Goal: Task Accomplishment & Management: Manage account settings

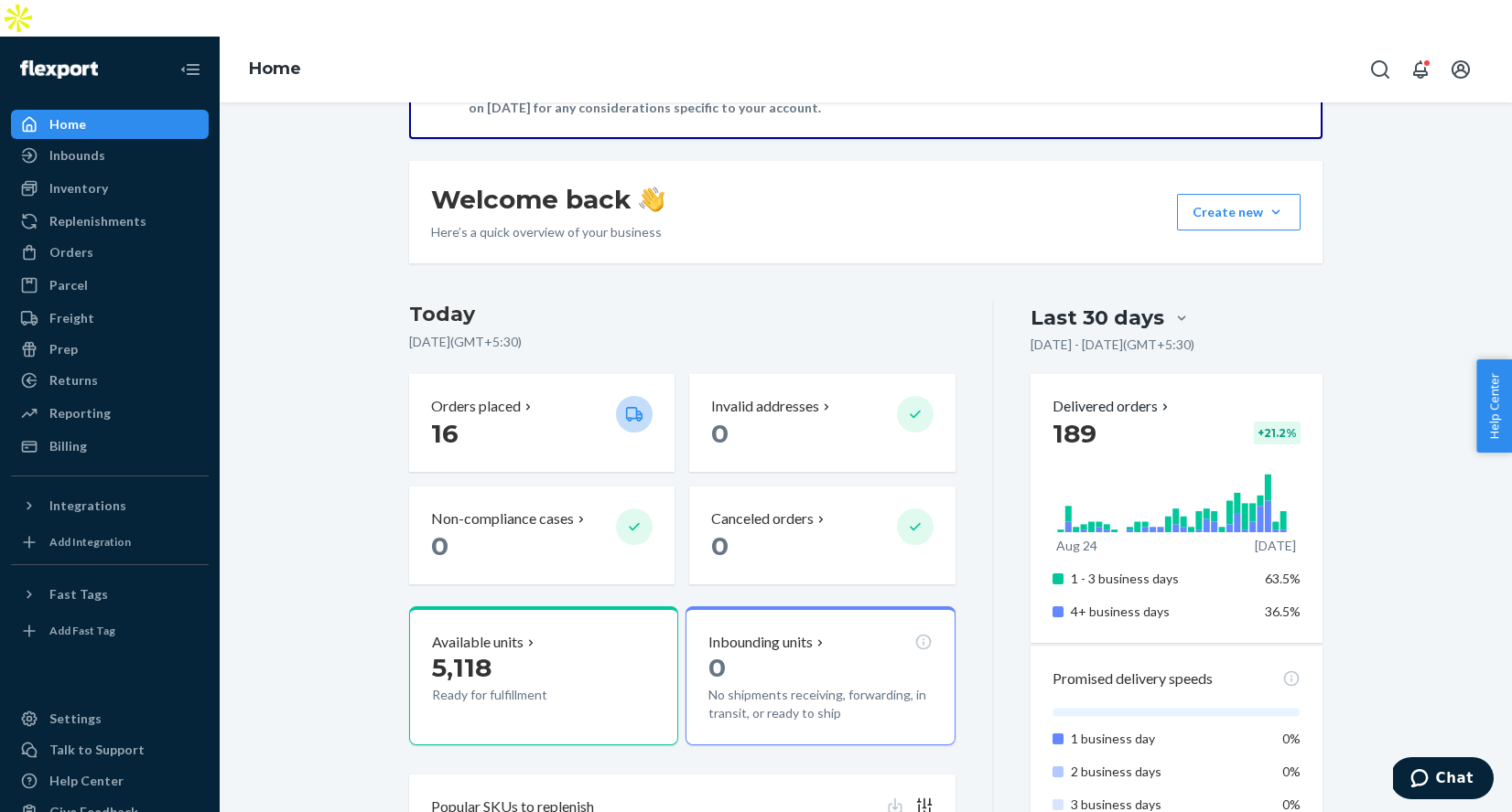
scroll to position [12, 0]
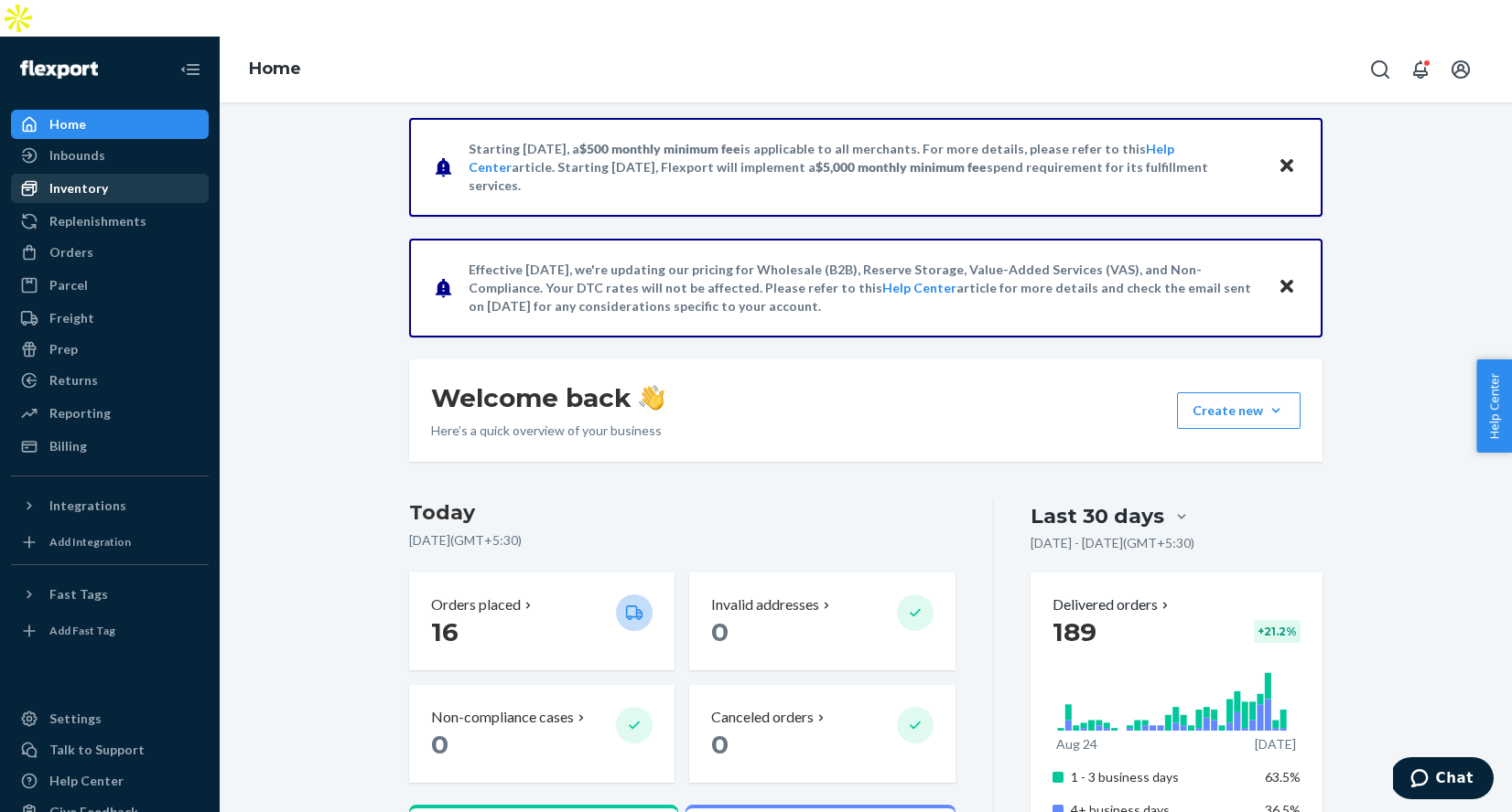
click at [99, 180] on div "Inventory" at bounding box center [79, 189] width 59 height 18
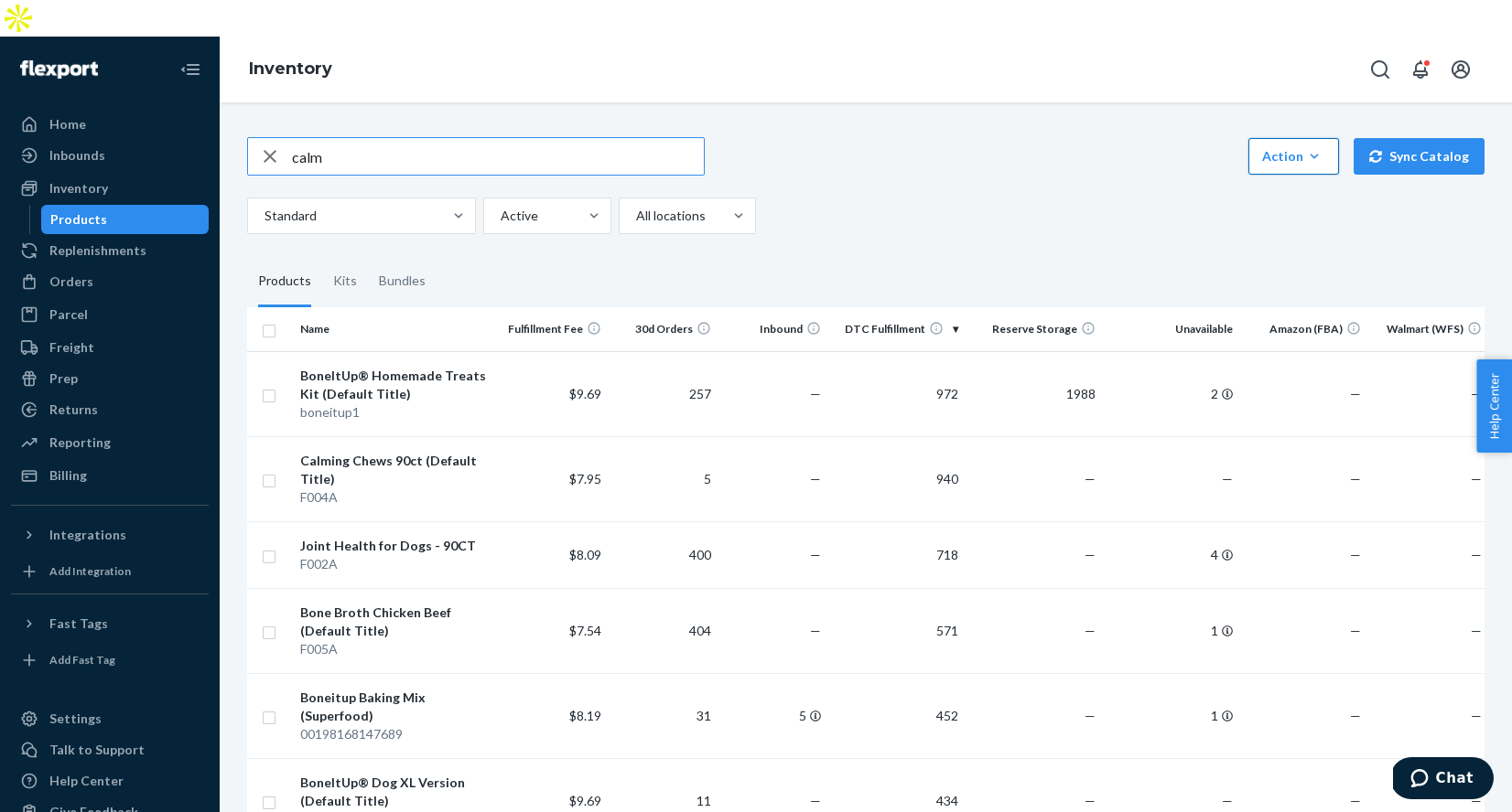
type input "calm"
click at [1294, 148] on div "Action" at bounding box center [1293, 157] width 63 height 18
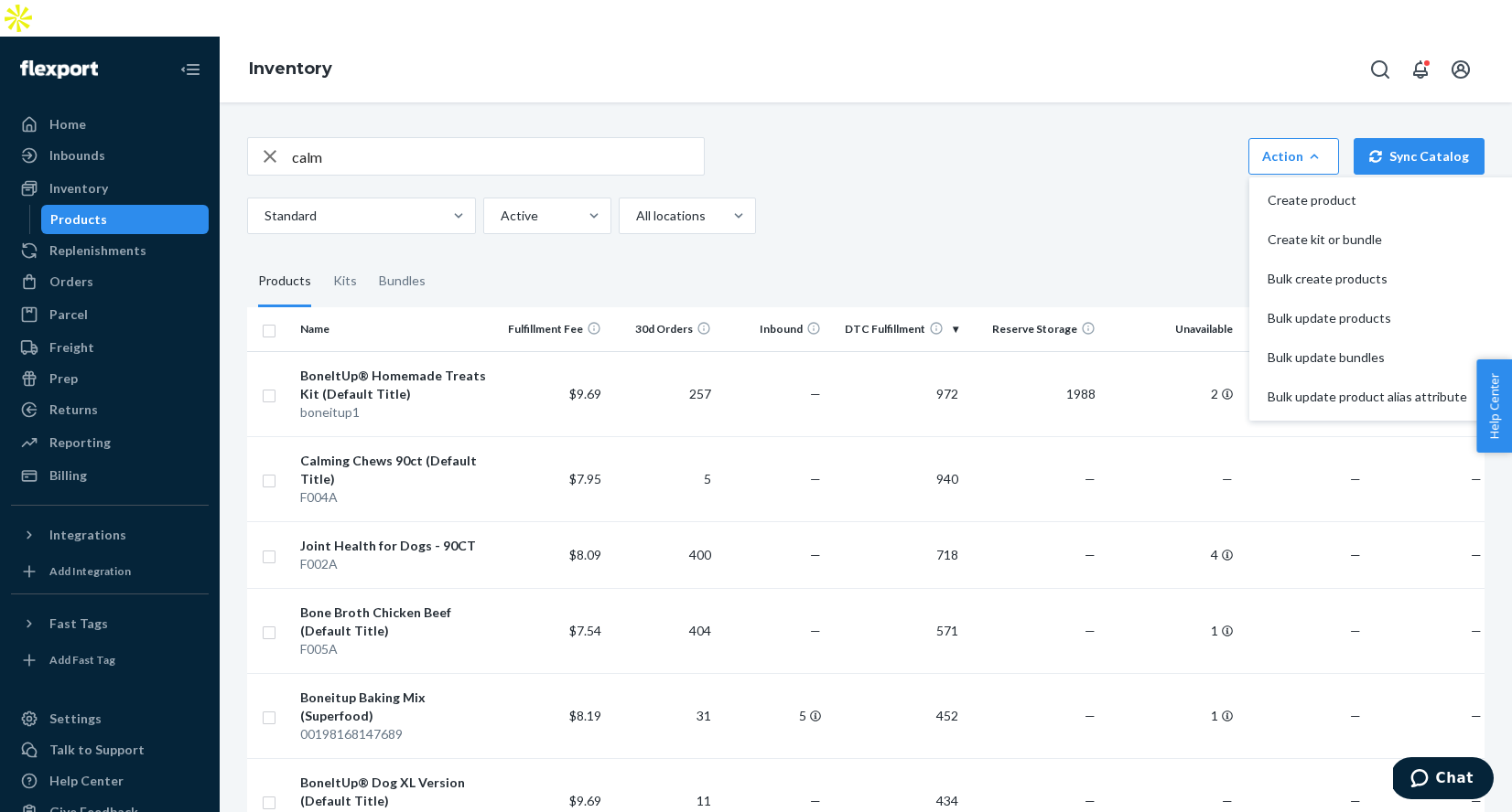
click at [1008, 152] on div "calm Action Create product Create kit or bundle Bulk create products Bulk updat…" at bounding box center [865, 186] width 1237 height 97
click at [459, 488] on div "F004A" at bounding box center [395, 498] width 192 height 18
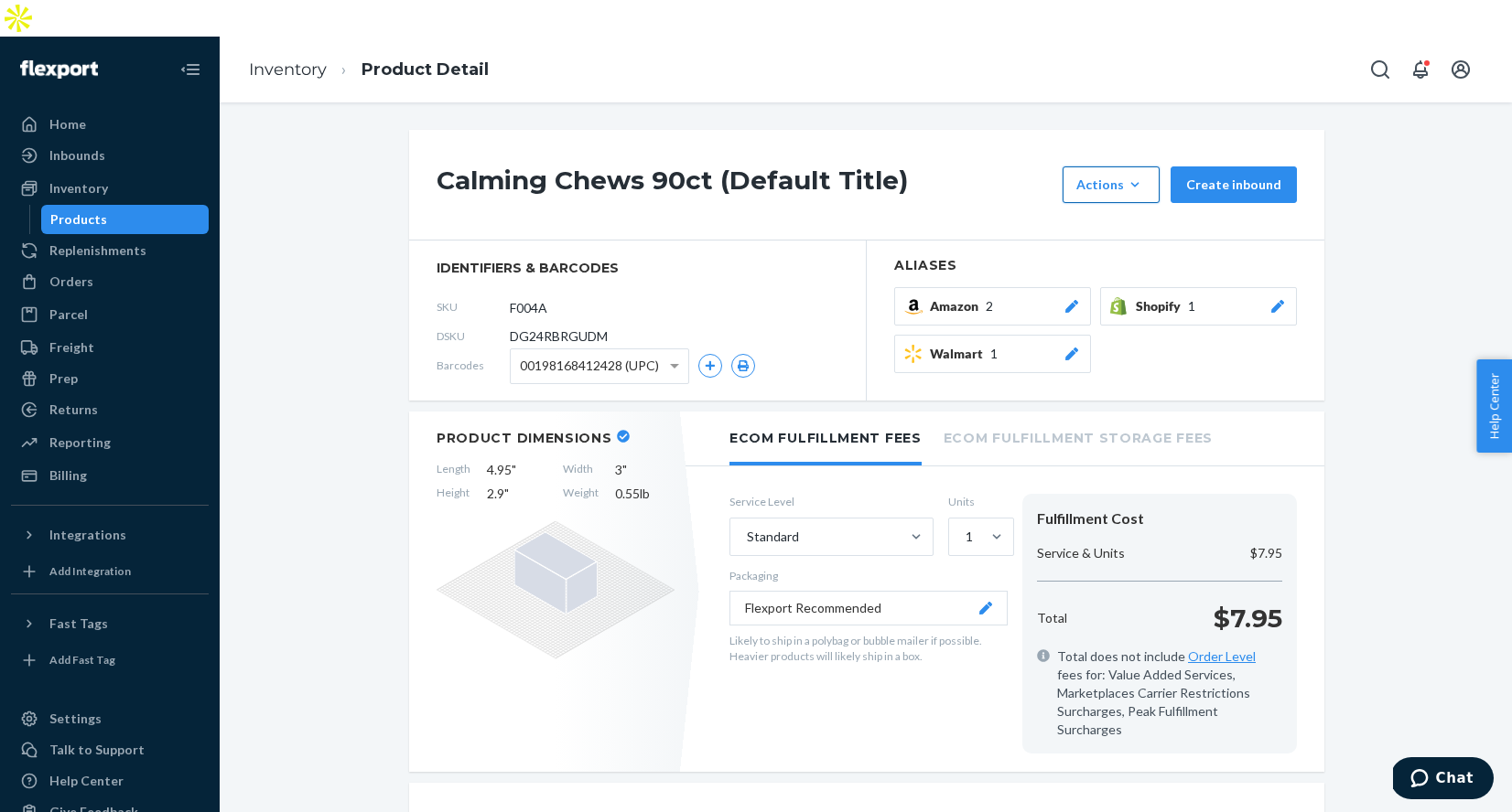
click at [1111, 176] on div "Actions" at bounding box center [1111, 185] width 70 height 18
click at [1103, 301] on span "Request removal" at bounding box center [1139, 307] width 114 height 13
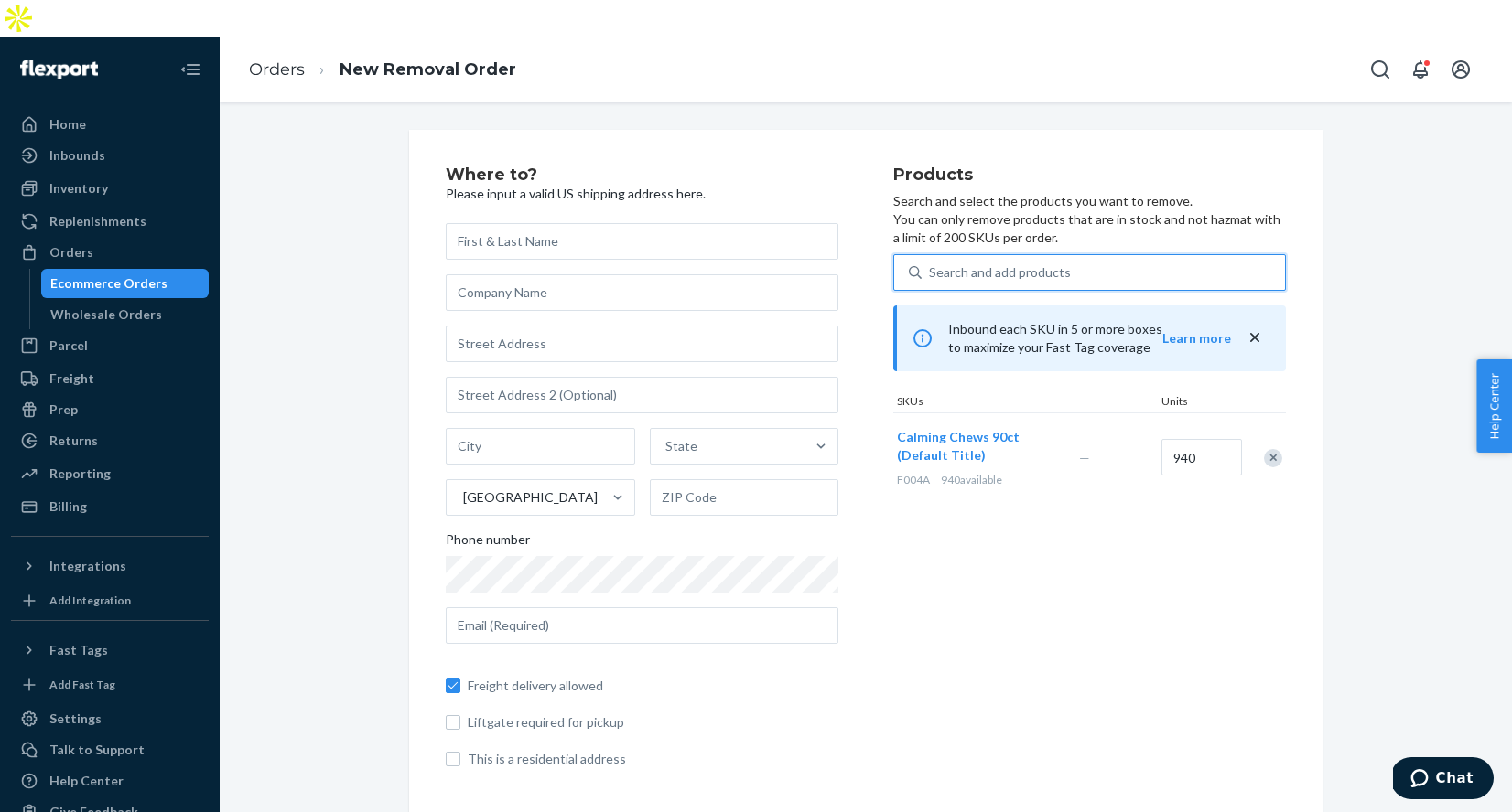
click at [954, 263] on div "Search and add products" at bounding box center [999, 272] width 142 height 18
click at [931, 263] on input "0 results available. Use Up and Down to choose options, press Enter to select t…" at bounding box center [930, 272] width 2 height 18
click at [1196, 439] on input "940" at bounding box center [1201, 457] width 81 height 37
type input "600"
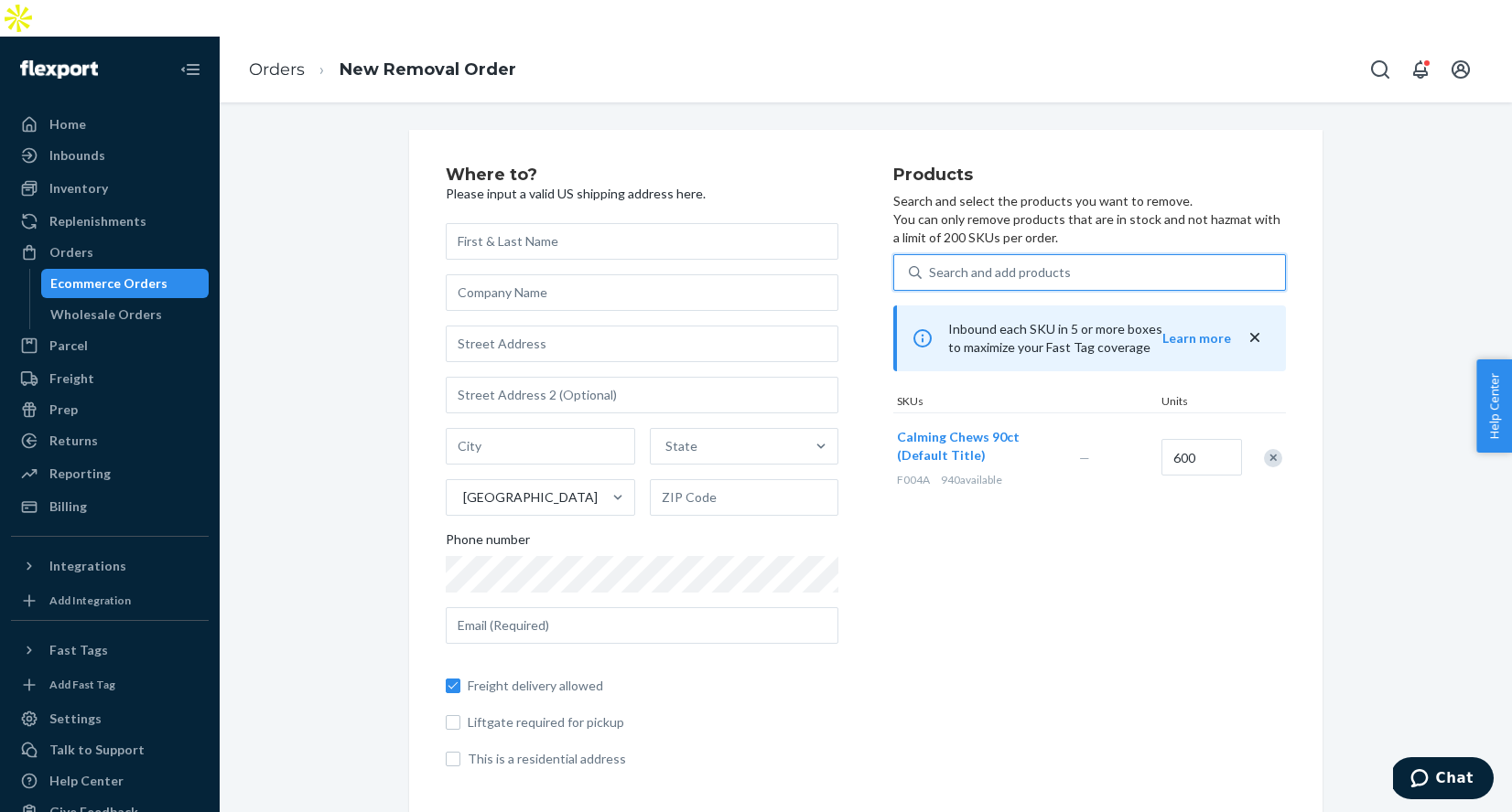
click at [1077, 256] on div "Search and add products" at bounding box center [1103, 272] width 363 height 33
click at [931, 263] on input "0 results available. Use Up and Down to choose options, press Enter to select t…" at bounding box center [930, 272] width 2 height 18
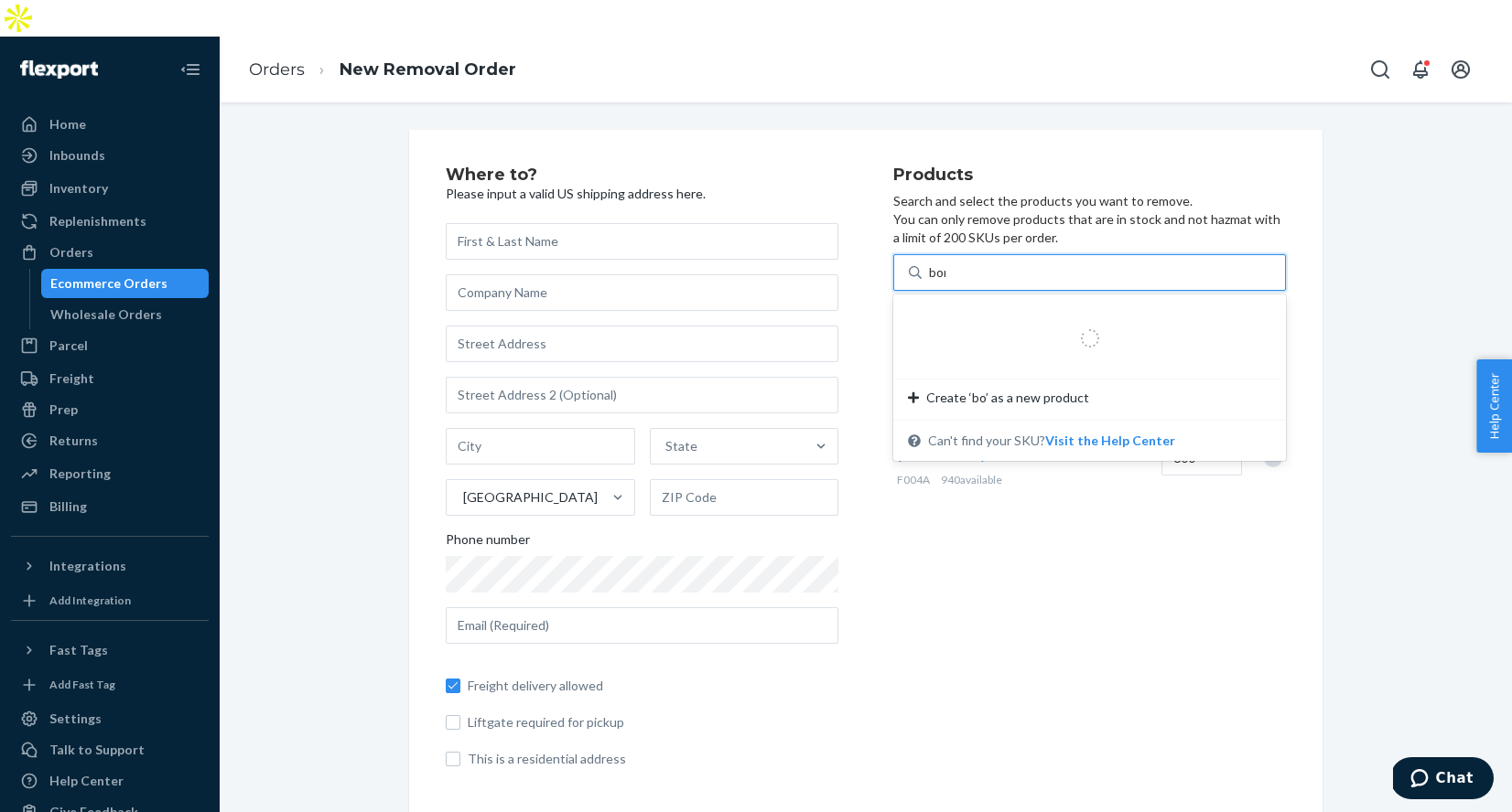
type input "bone"
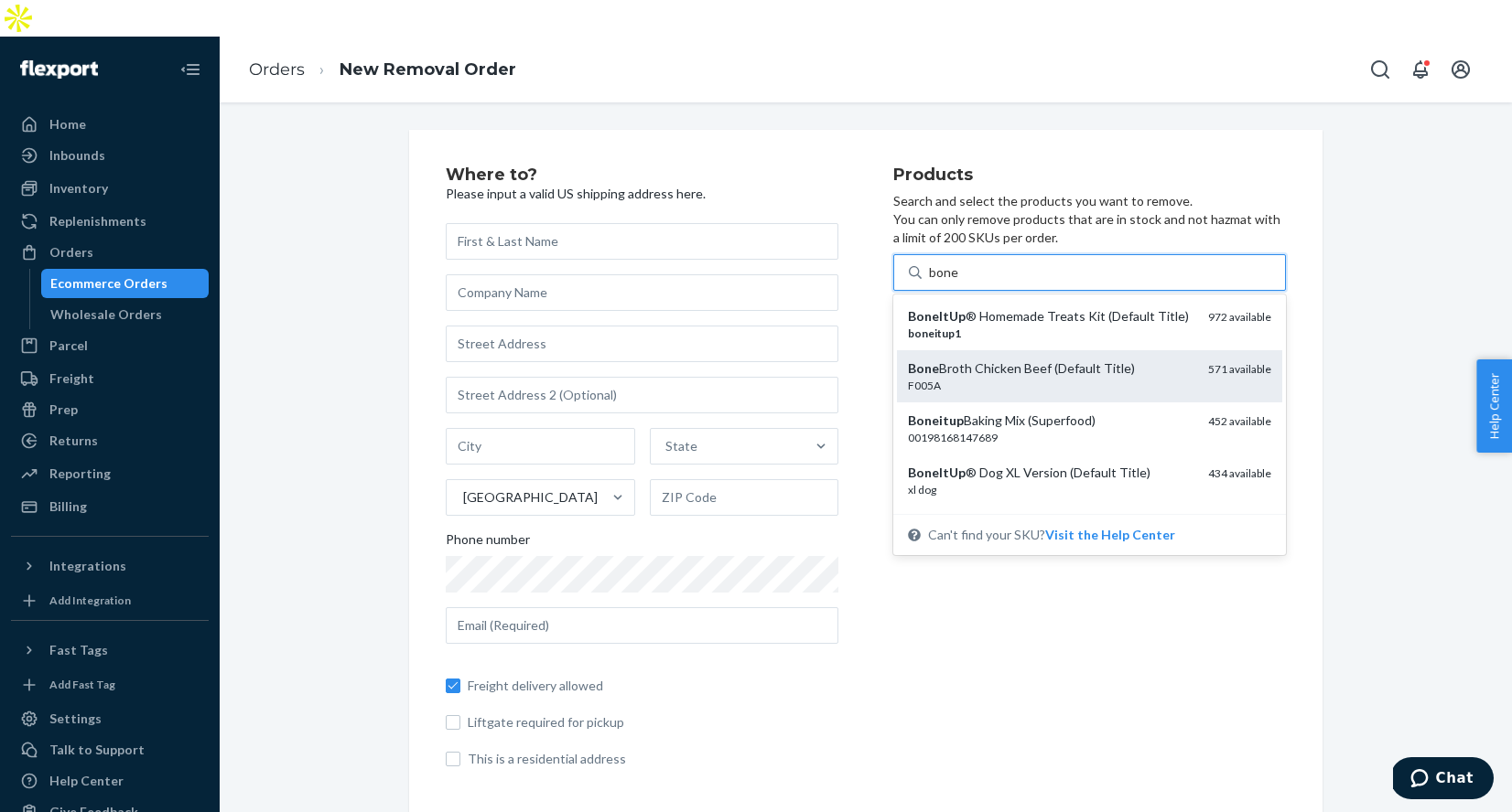
click at [1020, 359] on div "Bone Broth Chicken Beef (Default Title)" at bounding box center [1050, 368] width 285 height 18
click at [959, 281] on input "bone" at bounding box center [944, 272] width 30 height 18
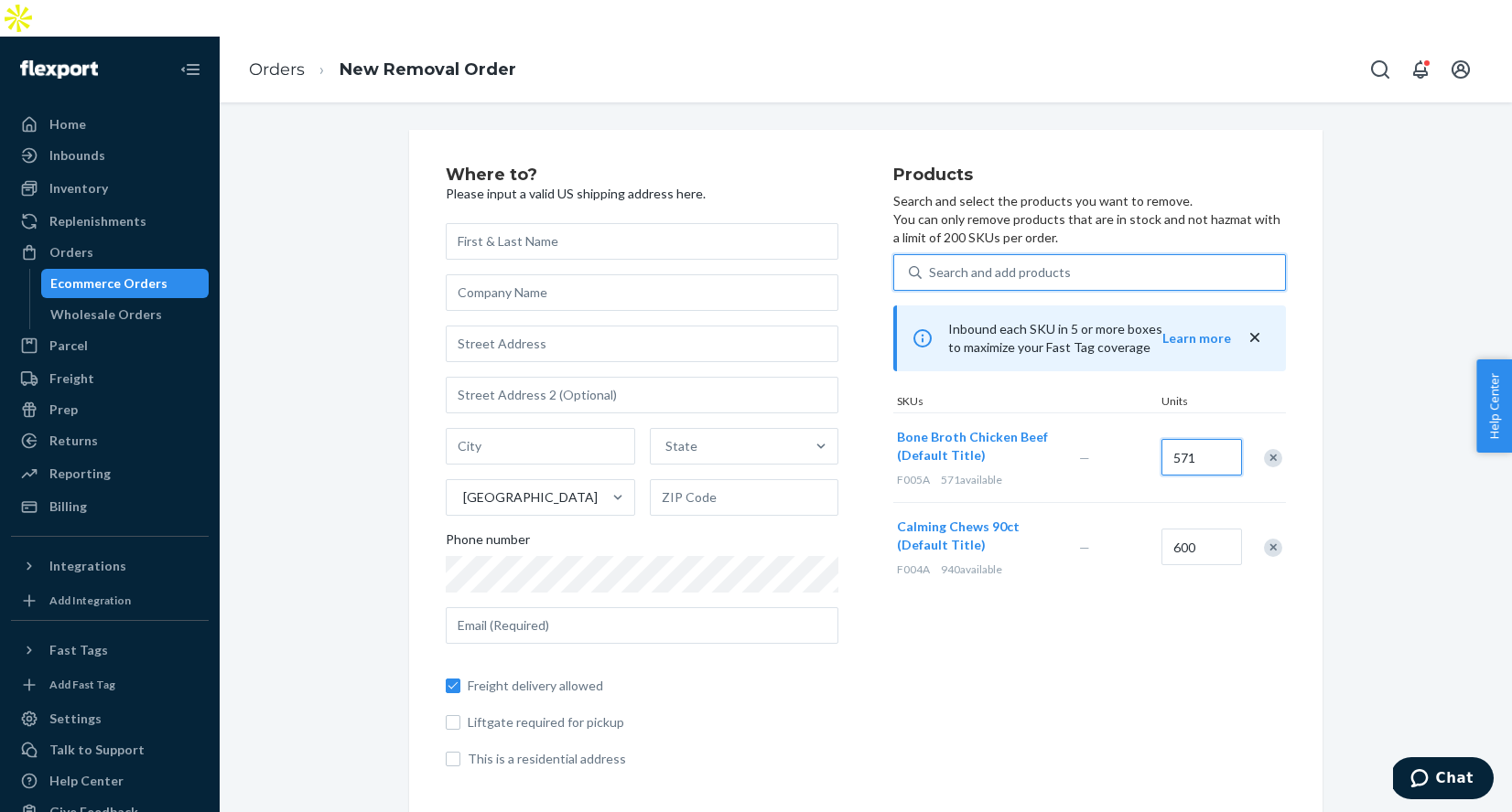
click at [1189, 439] on input "571" at bounding box center [1201, 457] width 81 height 37
type input "400"
click at [868, 581] on div "Where to? Please input a valid US shipping address here. State United States Ph…" at bounding box center [669, 475] width 447 height 617
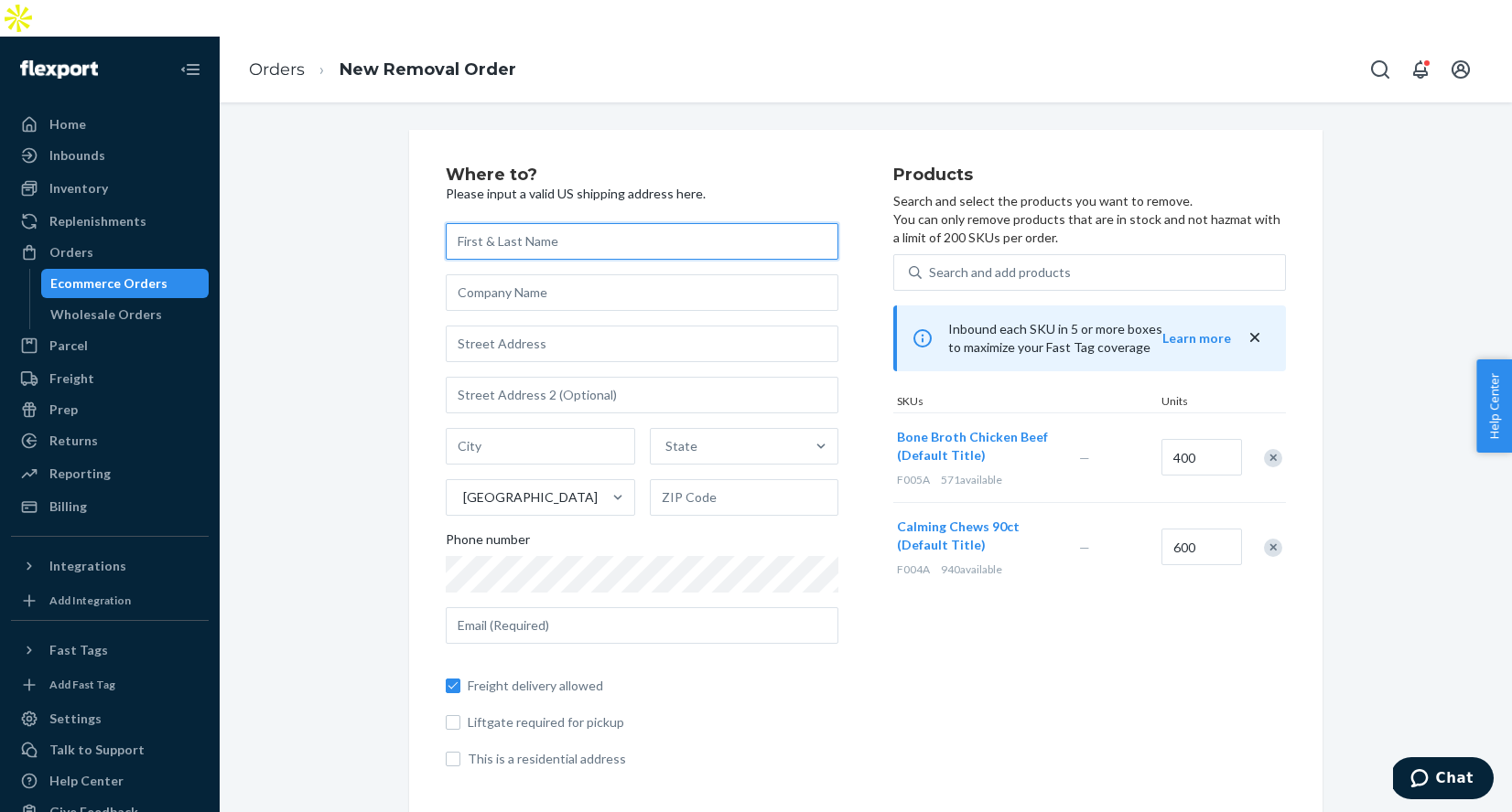
click at [547, 223] on input "text" at bounding box center [642, 241] width 392 height 37
type input "[PERSON_NAME]"
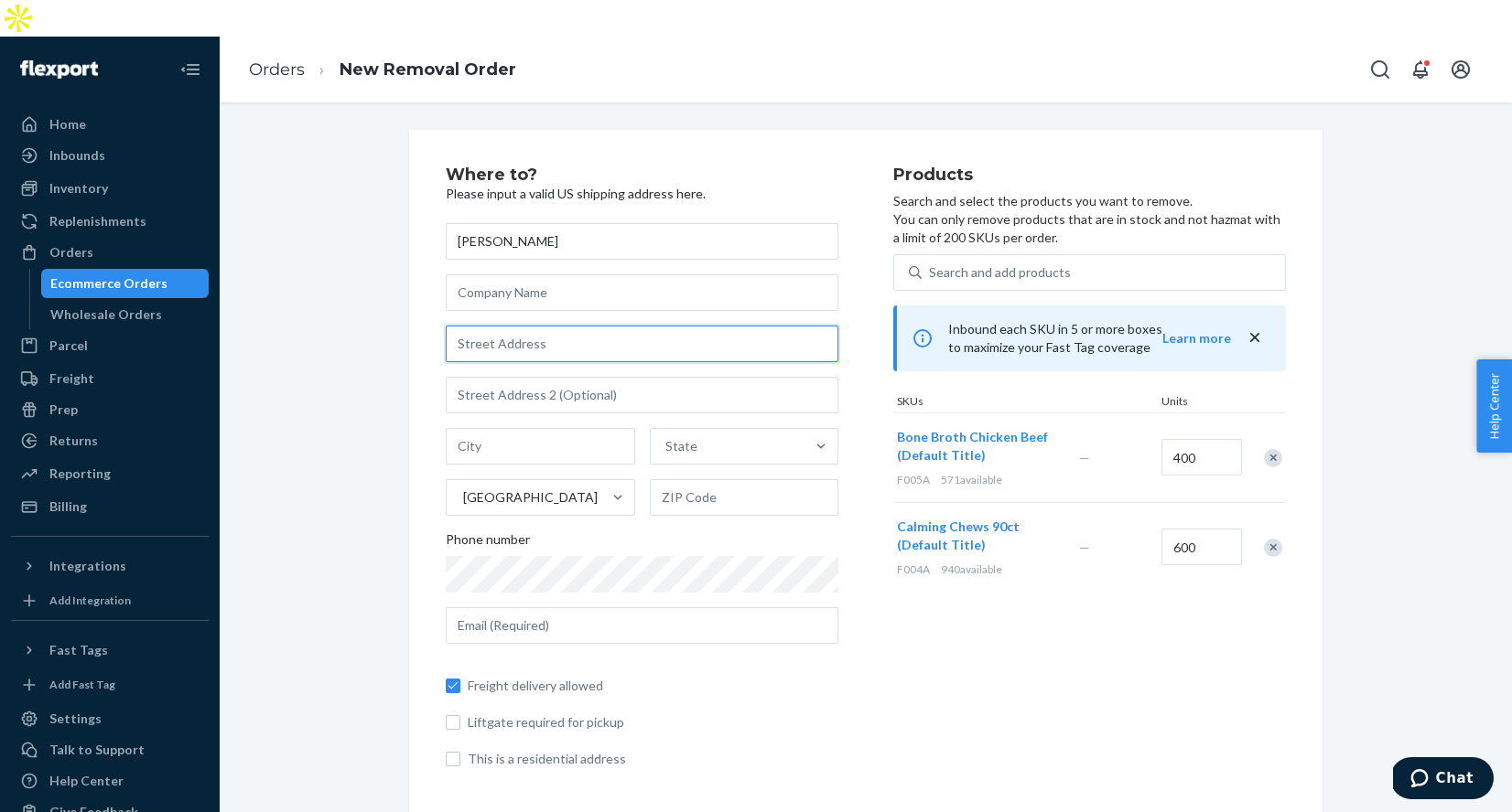
click at [506, 325] on input "text" at bounding box center [642, 344] width 392 height 37
paste input "[STREET_ADDRESS]"
type input "[STREET_ADDRESS]"
type input "Southlake"
type input "76092"
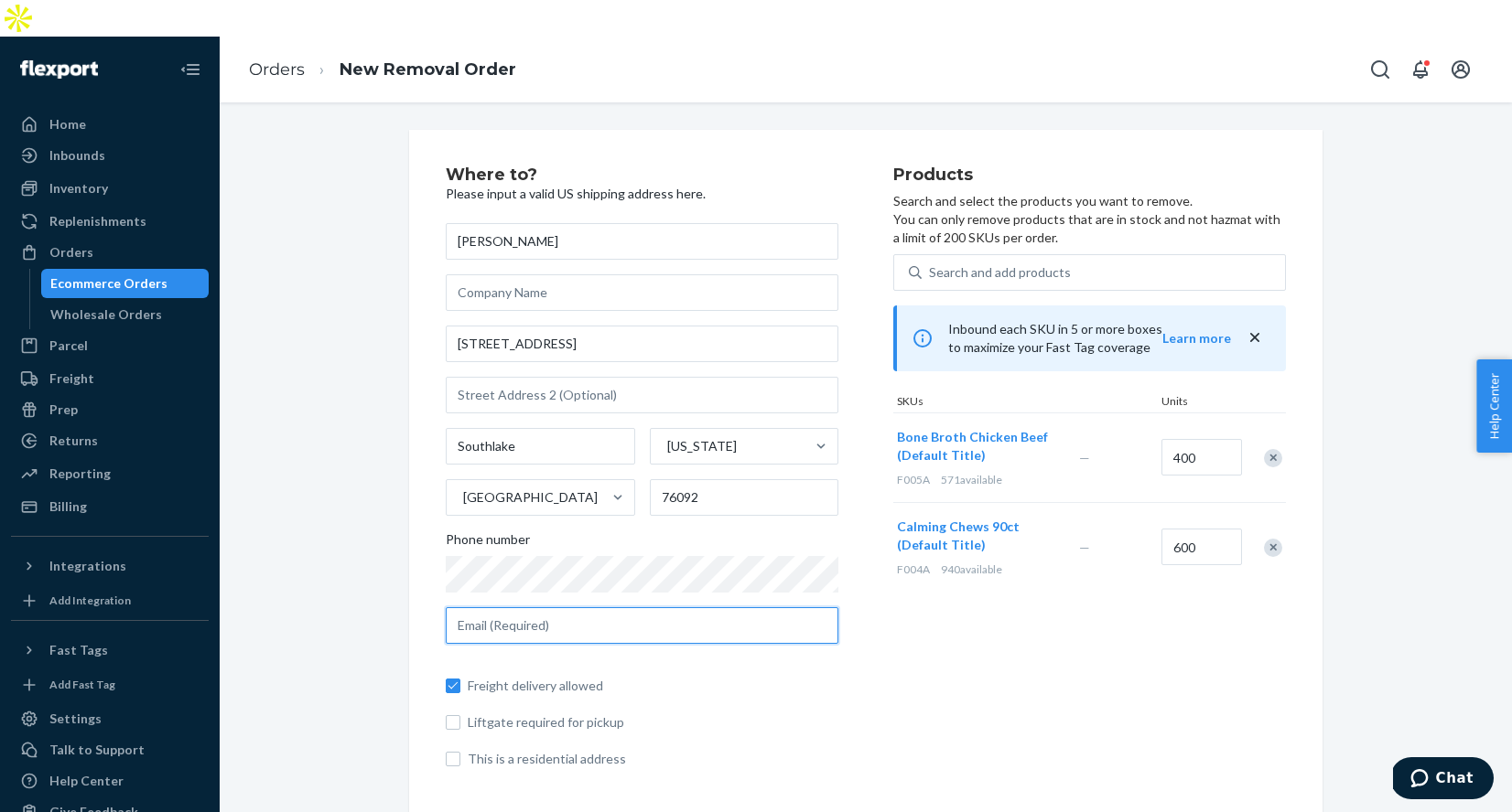
click at [517, 608] on input "text" at bounding box center [642, 626] width 392 height 37
type input "[PERSON_NAME][EMAIL_ADDRESS][DOMAIN_NAME]"
click at [1130, 564] on div "Products Search and select the products you want to remove. You can only remove…" at bounding box center [1089, 475] width 392 height 617
click at [452, 752] on input "This is a residential address" at bounding box center [453, 759] width 15 height 15
checkbox input "true"
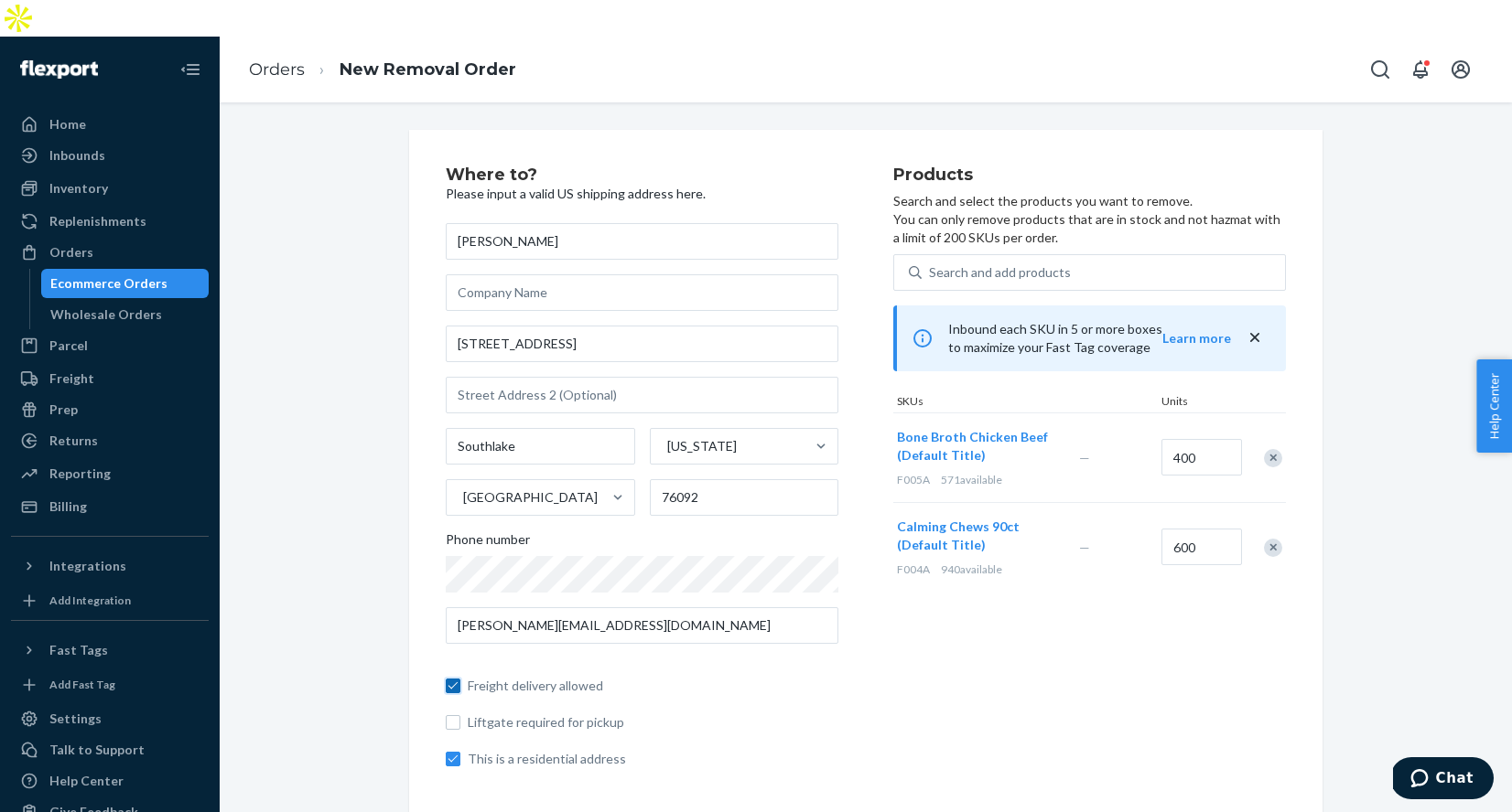
click at [452, 678] on input "Freight delivery allowed" at bounding box center [453, 686] width 15 height 15
checkbox input "false"
click at [1111, 618] on div "Products Search and select the products you want to remove. You can only remove…" at bounding box center [1089, 475] width 392 height 617
click at [1109, 620] on div "Products Search and select the products you want to remove. You can only remove…" at bounding box center [1089, 475] width 392 height 617
click at [534, 223] on input "[PERSON_NAME]" at bounding box center [642, 241] width 392 height 37
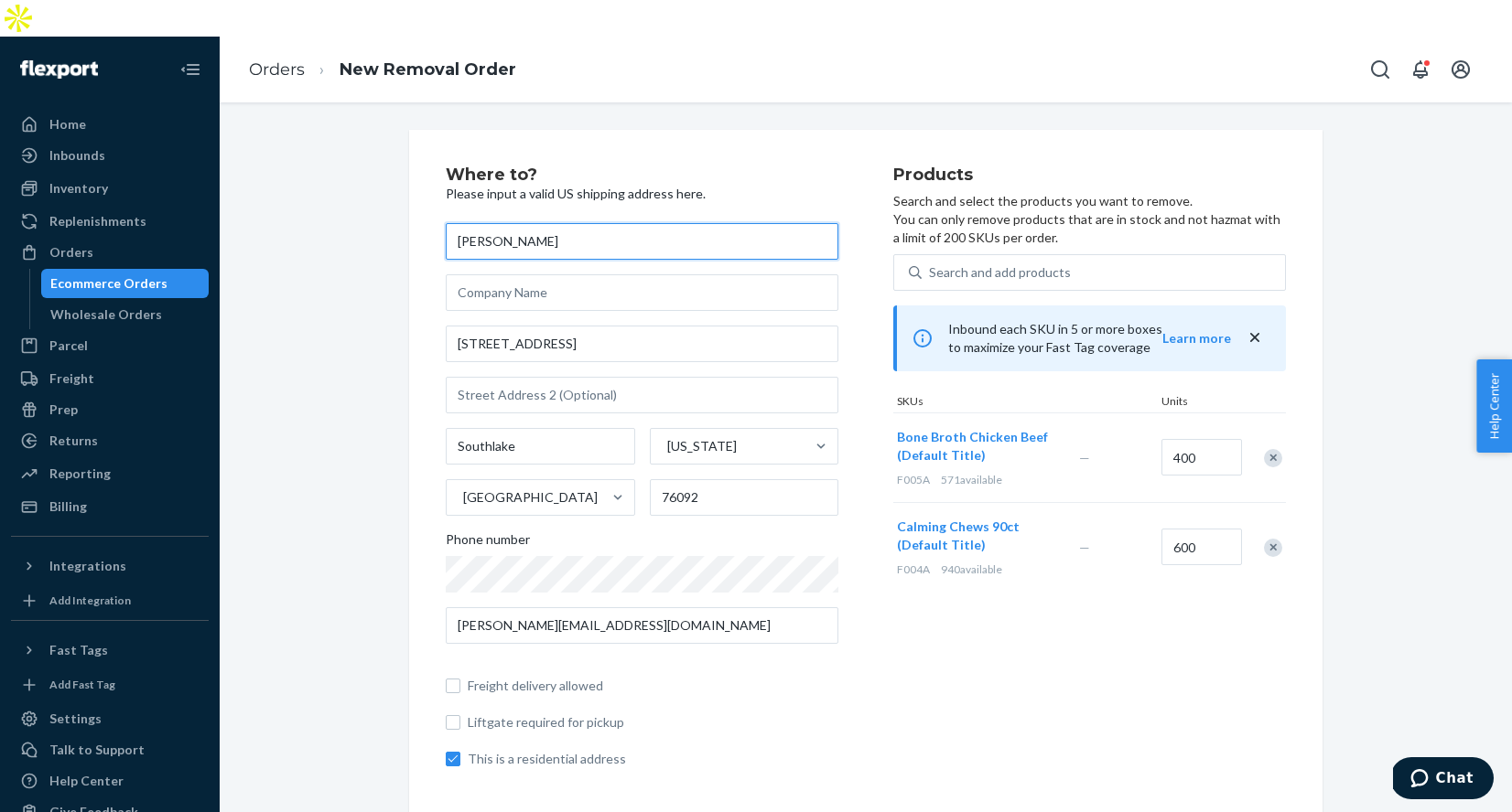
type input "[PERSON_NAME]"
click at [858, 168] on div "Where to? Please input a valid US shipping address here. [PERSON_NAME] [STREET_…" at bounding box center [669, 475] width 447 height 617
click at [1256, 328] on icon "close" at bounding box center [1254, 337] width 18 height 18
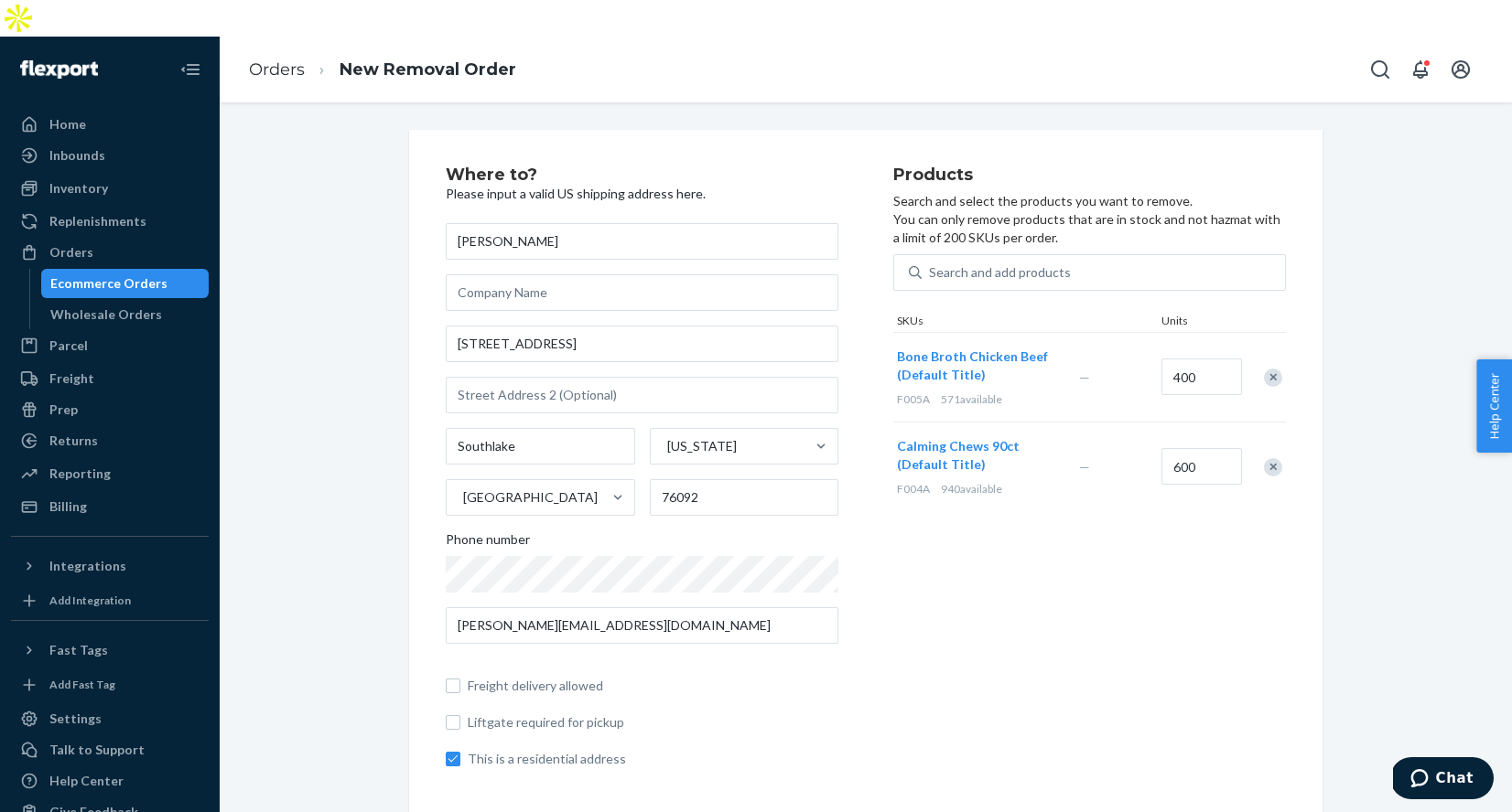
click at [846, 457] on div "Where to? Please input a valid US shipping address here. [PERSON_NAME] [STREET_…" at bounding box center [669, 475] width 447 height 617
click at [611, 185] on p "Please input a valid US shipping address here." at bounding box center [642, 194] width 392 height 18
click at [818, 608] on input "[PERSON_NAME][EMAIL_ADDRESS][DOMAIN_NAME]" at bounding box center [642, 626] width 392 height 37
click at [490, 676] on span "Freight delivery allowed" at bounding box center [653, 686] width 370 height 18
click at [460, 678] on input "Freight delivery allowed" at bounding box center [453, 686] width 15 height 15
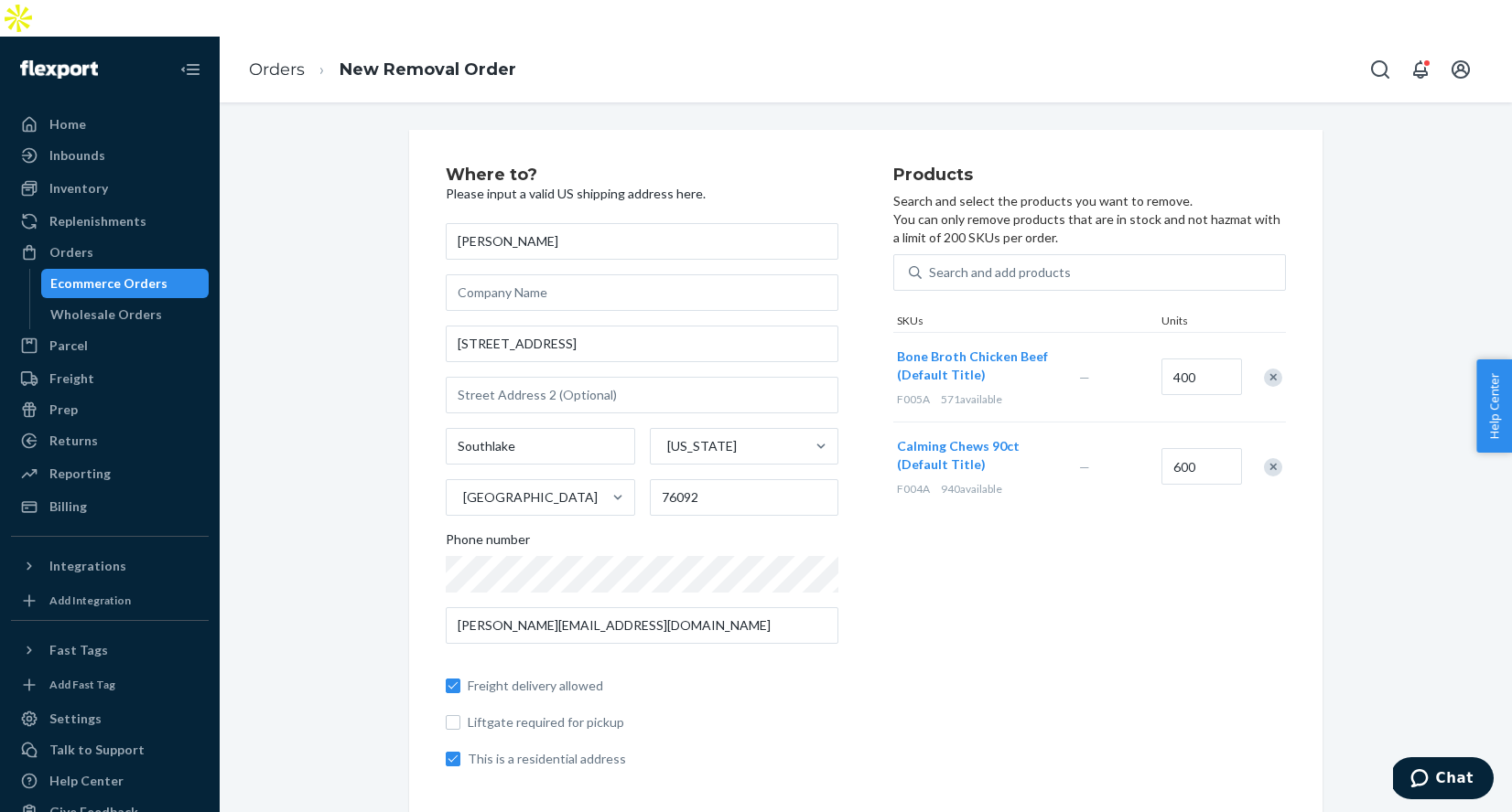
click at [829, 621] on div "[PERSON_NAME] [STREET_ADDRESS][US_STATE] Phone number [PERSON_NAME][EMAIL_ADDRE…" at bounding box center [642, 495] width 392 height 545
click at [452, 678] on input "Freight delivery allowed" at bounding box center [453, 686] width 15 height 15
checkbox input "false"
click at [603, 325] on input "[STREET_ADDRESS]" at bounding box center [642, 344] width 392 height 37
click at [921, 563] on div "Products Search and select the products you want to remove. You can only remove…" at bounding box center [1089, 475] width 392 height 617
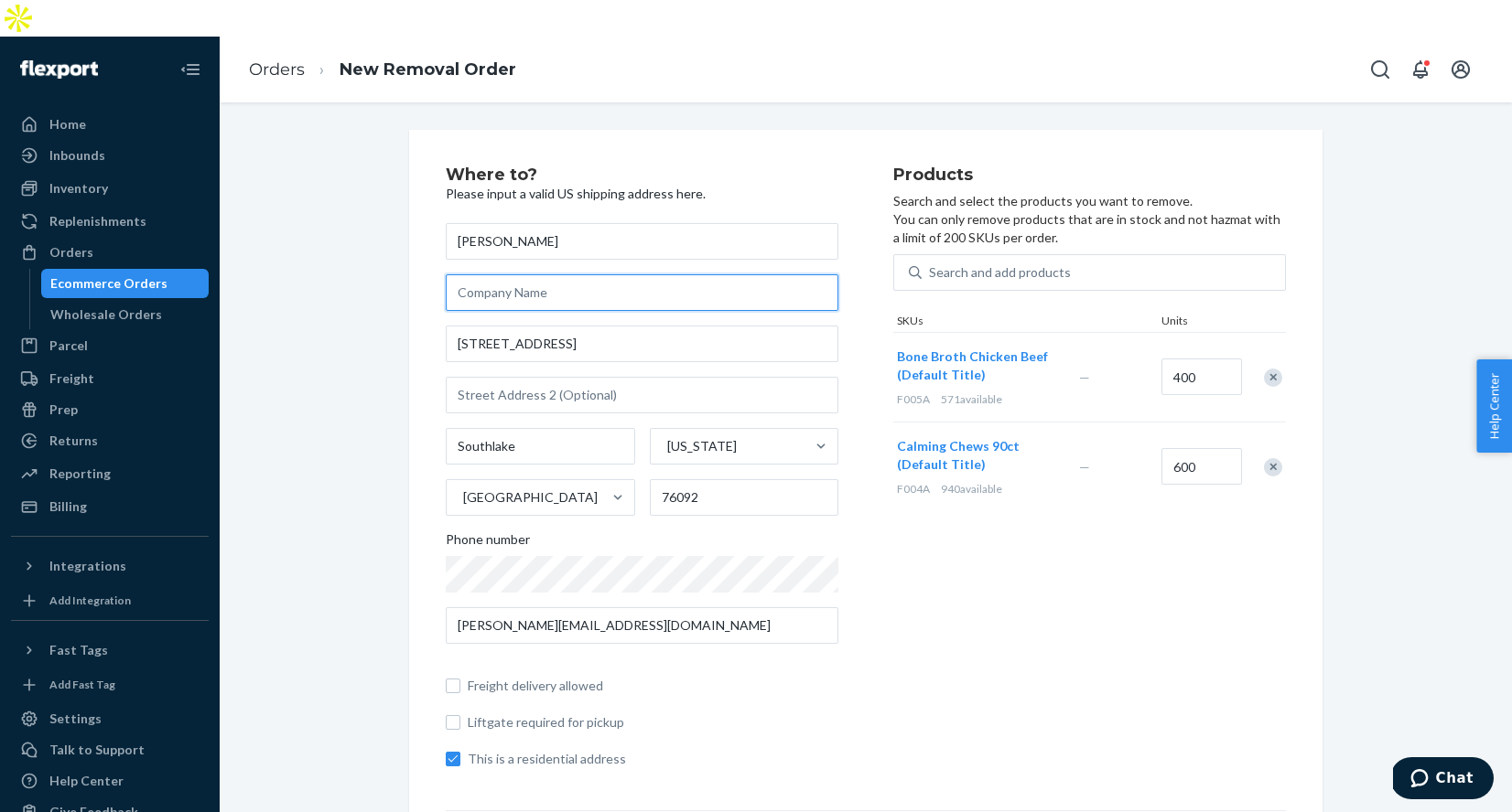
click at [561, 274] on input "text" at bounding box center [642, 292] width 392 height 37
type input "BoneItUp"
click at [863, 167] on div "Where to? Please input a valid US shipping address here. [PERSON_NAME] BoneItUp…" at bounding box center [669, 475] width 447 height 617
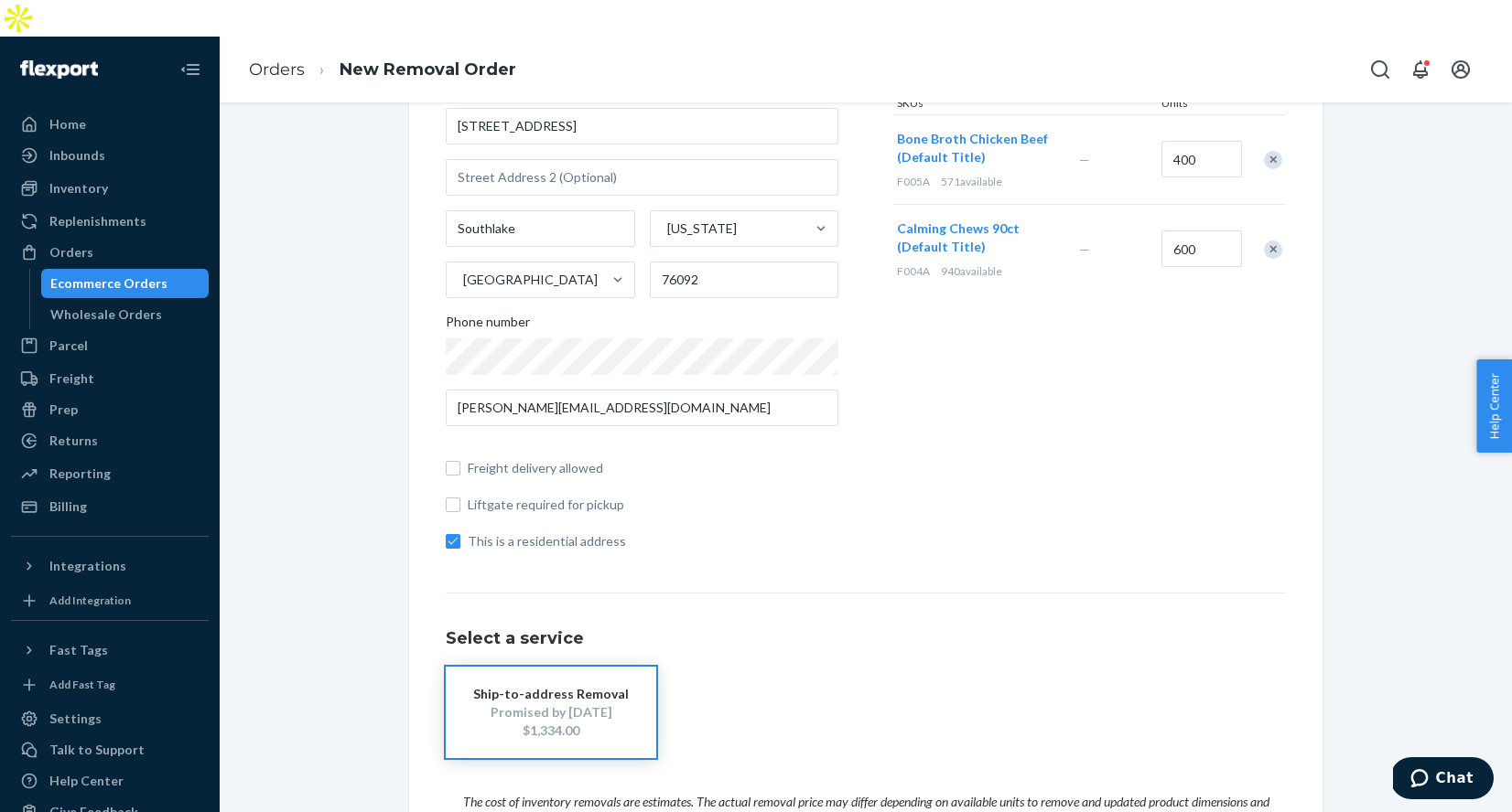
scroll to position [395, 0]
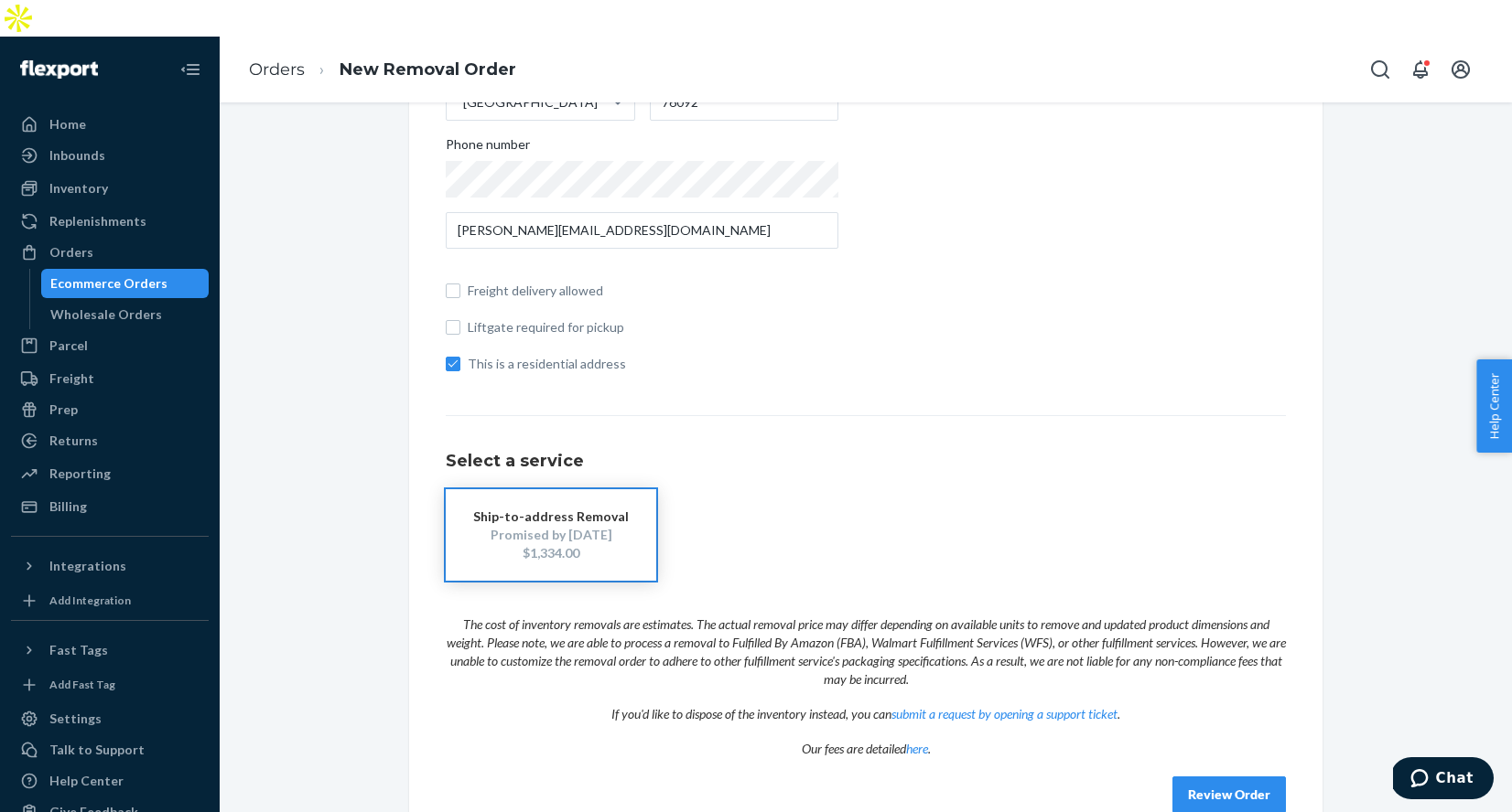
click at [1233, 776] on button "Review Order" at bounding box center [1229, 795] width 114 height 37
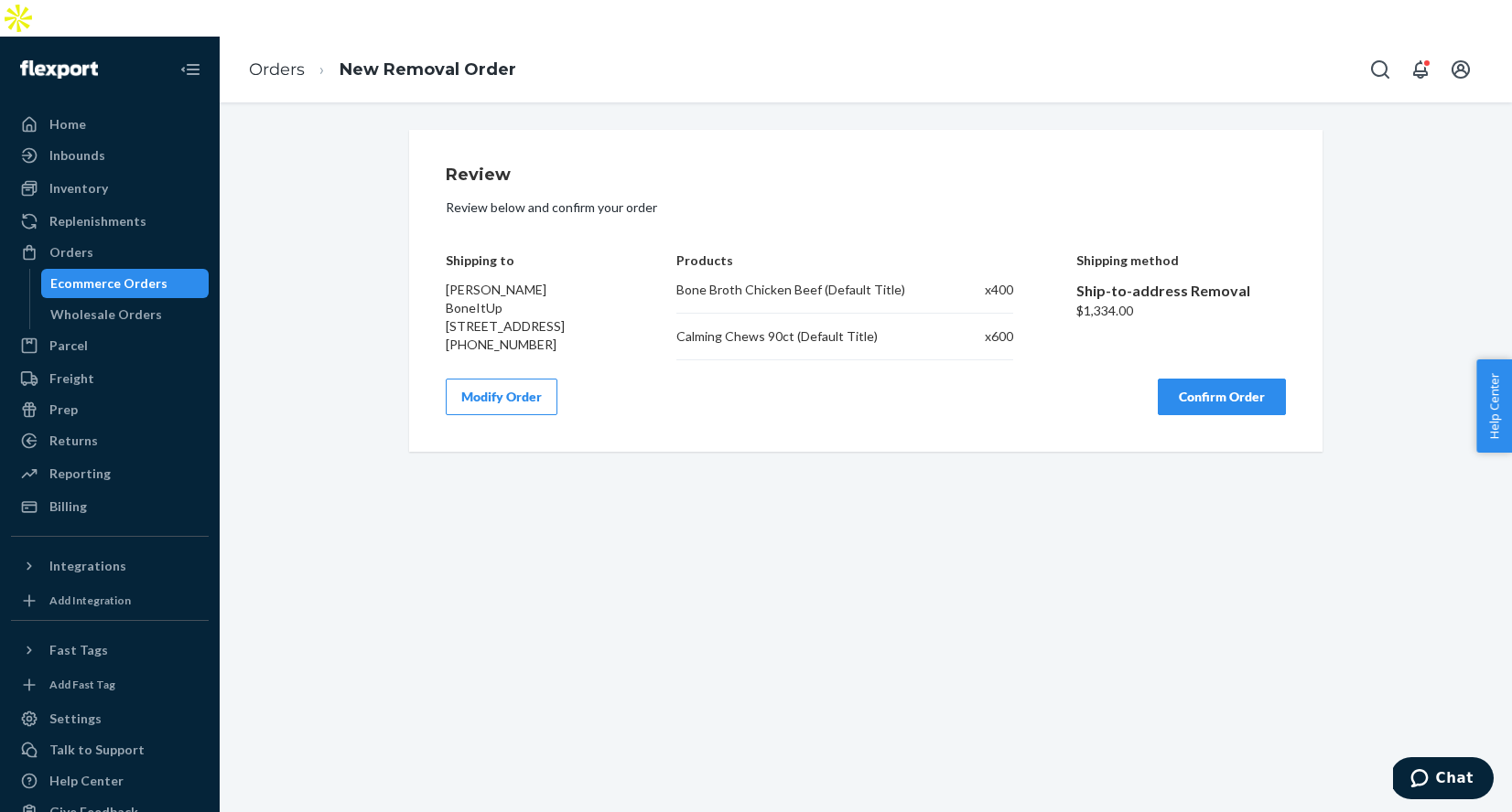
click at [1222, 379] on button "Confirm Order" at bounding box center [1221, 397] width 128 height 37
